Goal: Task Accomplishment & Management: Use online tool/utility

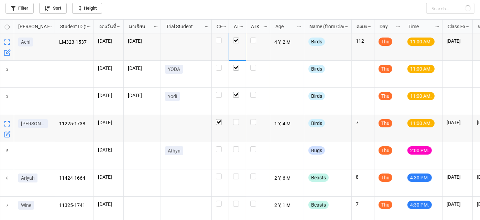
checkbox input "false"
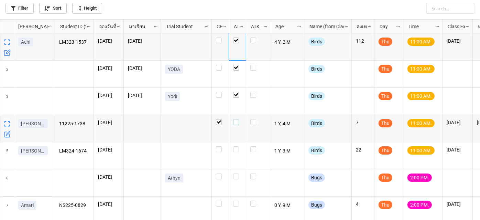
click at [235, 119] on label "grid" at bounding box center [237, 119] width 9 height 0
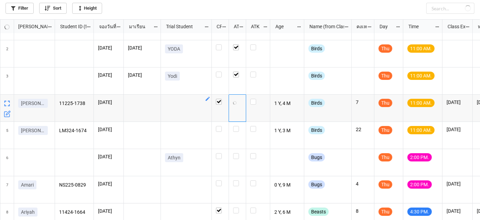
scroll to position [31, 0]
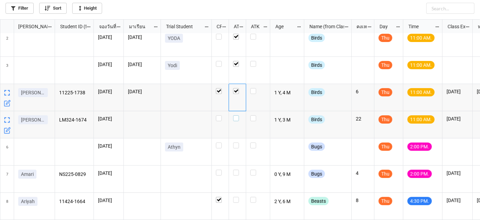
click at [237, 115] on label "grid" at bounding box center [237, 115] width 9 height 0
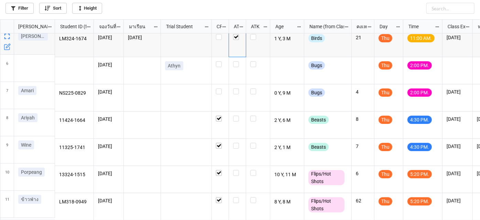
scroll to position [115, 0]
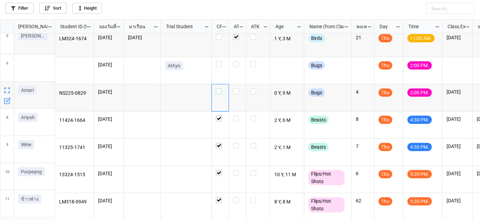
click at [221, 88] on label "grid" at bounding box center [220, 88] width 9 height 0
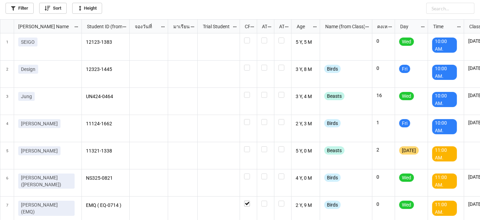
scroll to position [3, 3]
click at [14, 11] on link "Filter" at bounding box center [20, 8] width 28 height 11
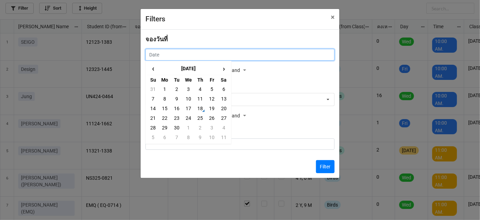
click at [212, 56] on input "text" at bounding box center [240, 55] width 189 height 12
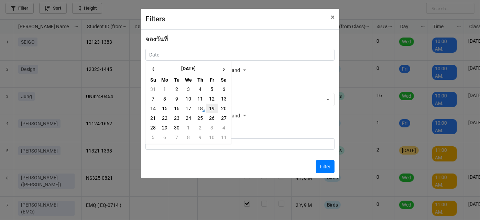
click at [209, 109] on td "19" at bounding box center [212, 109] width 12 height 10
type input "19/9/2025"
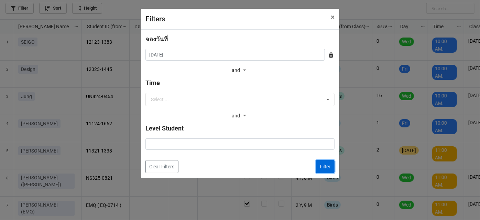
click at [328, 165] on button "Filter" at bounding box center [325, 166] width 19 height 13
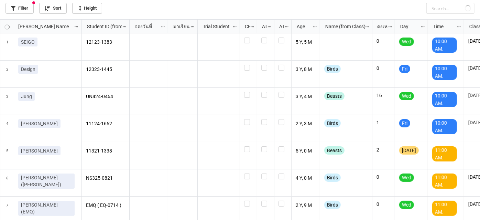
checkbox input "false"
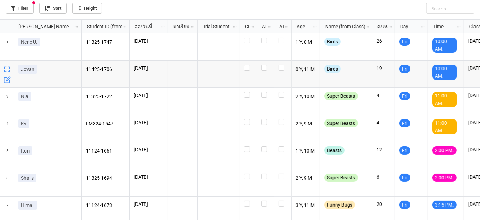
click at [10, 79] on icon "grid" at bounding box center [7, 79] width 7 height 7
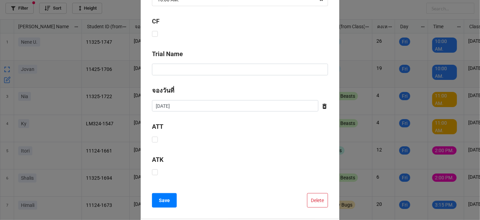
scroll to position [270, 0]
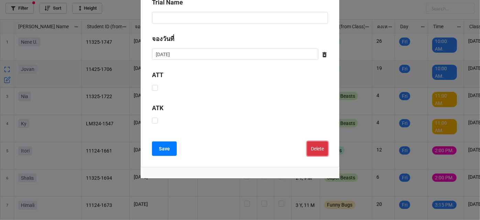
click at [319, 147] on button "Delete" at bounding box center [317, 148] width 21 height 14
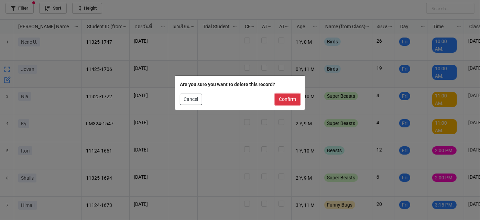
click at [292, 103] on button "Confirm" at bounding box center [287, 100] width 25 height 12
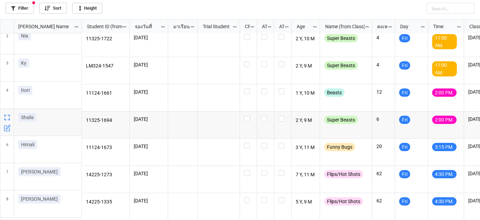
scroll to position [34, 0]
click at [245, 170] on label "grid" at bounding box center [248, 170] width 9 height 0
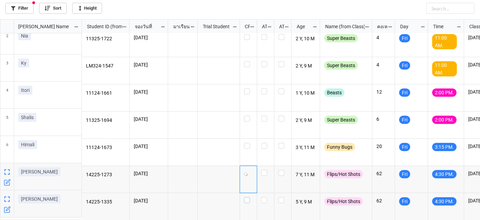
click at [248, 197] on label "grid" at bounding box center [248, 197] width 9 height 0
